Goal: Check status: Check status

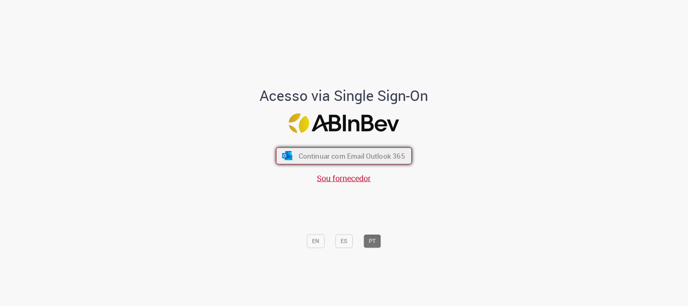
click at [361, 162] on button "Continuar com Email Outlook 365" at bounding box center [344, 155] width 136 height 17
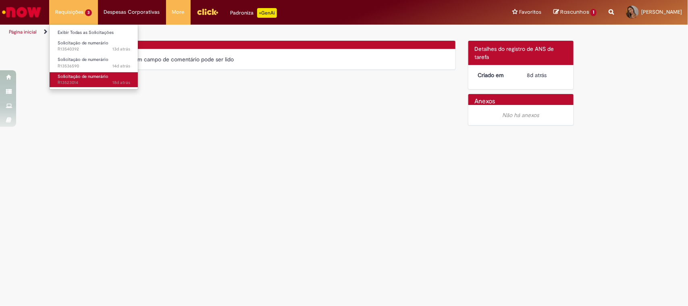
click at [99, 77] on span "Solicitação de numerário" at bounding box center [83, 76] width 51 height 6
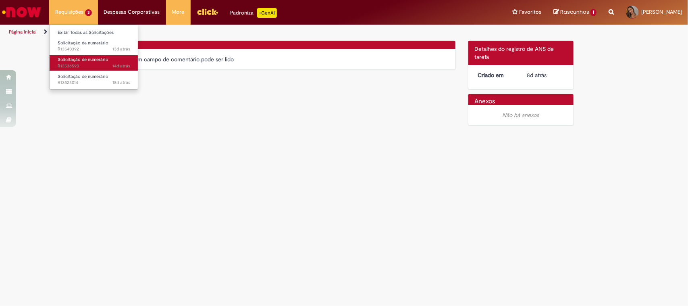
click at [107, 69] on span "14d atrás 14 dias atrás R13536590" at bounding box center [94, 66] width 73 height 6
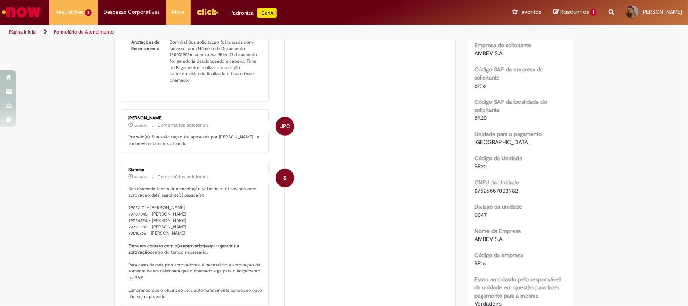
scroll to position [97, 0]
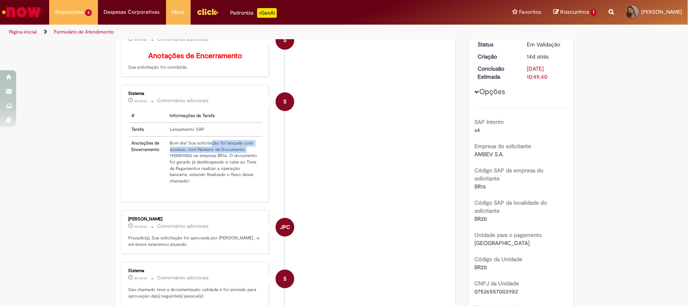
drag, startPoint x: 206, startPoint y: 146, endPoint x: 247, endPoint y: 155, distance: 42.3
click at [247, 155] on td "Bom dia! Sua solicitação foi lançada com sucesso, com Número de Documento 19000…" at bounding box center [215, 161] width 96 height 51
drag, startPoint x: 247, startPoint y: 155, endPoint x: 245, endPoint y: 169, distance: 13.5
click at [247, 156] on td "Bom dia! Sua solicitação foi lançada com sucesso, com Número de Documento 19000…" at bounding box center [215, 161] width 96 height 51
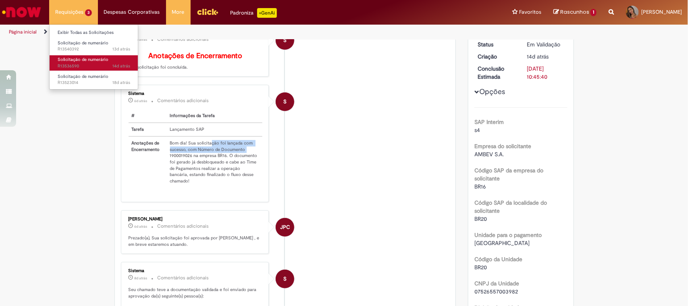
click at [78, 56] on span "Solicitação de numerário" at bounding box center [83, 59] width 51 height 6
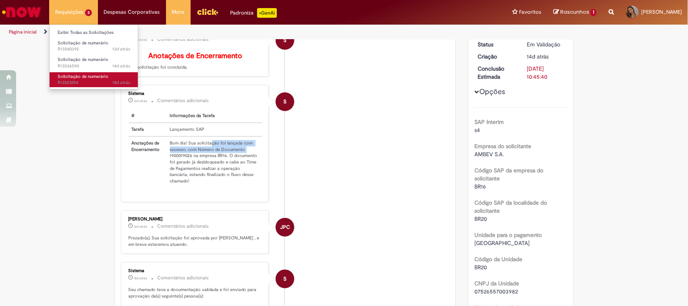
click at [85, 76] on span "Solicitação de numerário" at bounding box center [83, 76] width 51 height 6
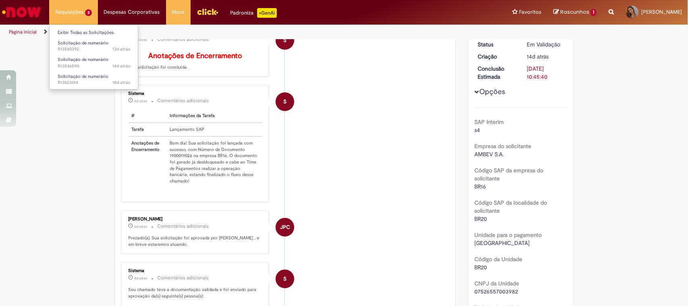
click at [69, 16] on li "Requisições 3 Exibir Todas as Solicitações Solicitação de numerário 13d atrás 1…" at bounding box center [73, 12] width 49 height 24
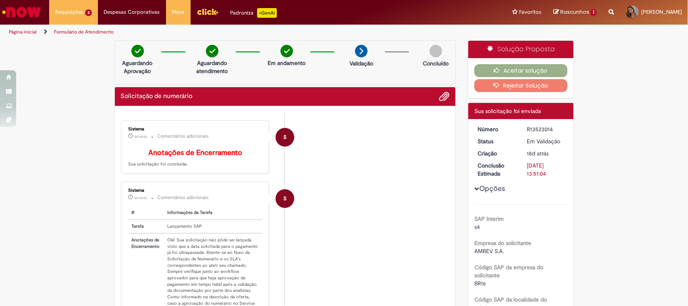
drag, startPoint x: 190, startPoint y: 200, endPoint x: 202, endPoint y: 199, distance: 11.8
click at [202, 199] on p "6d atrás 6 dias atrás Comentários adicionais" at bounding box center [196, 197] width 134 height 9
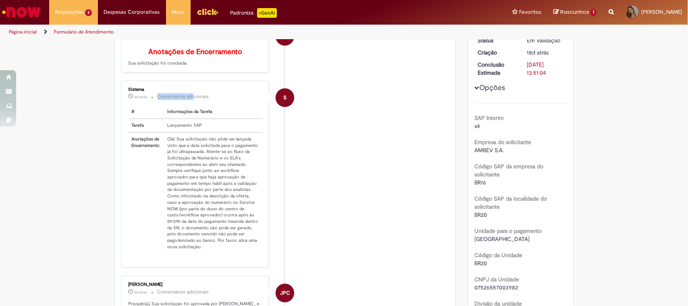
scroll to position [302, 0]
